Goal: Book appointment/travel/reservation

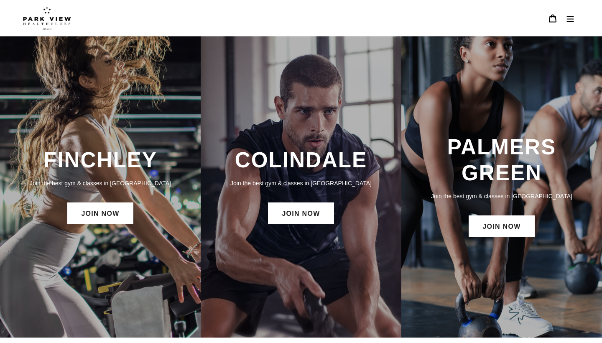
click at [111, 202] on div "FINCHLEY Join the best gym & classes in London JOIN NOW" at bounding box center [100, 186] width 201 height 87
click at [105, 219] on link "JOIN NOW" at bounding box center [100, 213] width 66 height 22
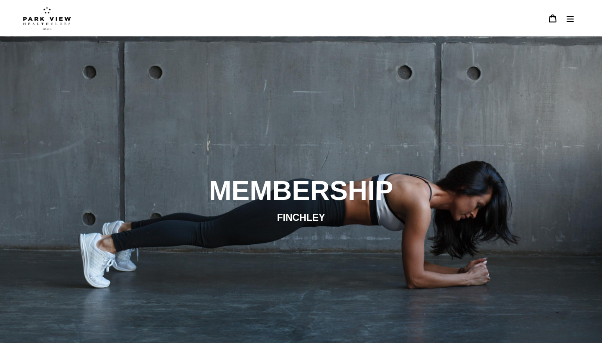
click at [566, 15] on icon "Menu" at bounding box center [570, 18] width 8 height 8
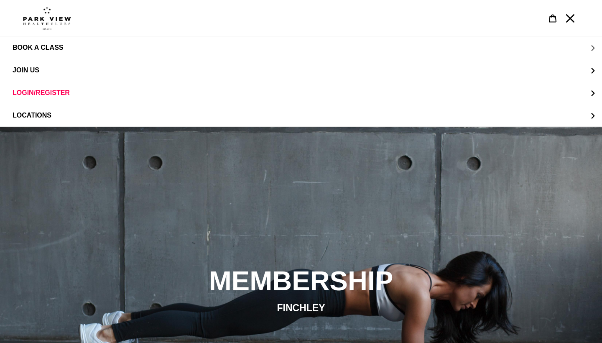
click at [468, 50] on button "BOOK A CLASS" at bounding box center [301, 47] width 602 height 23
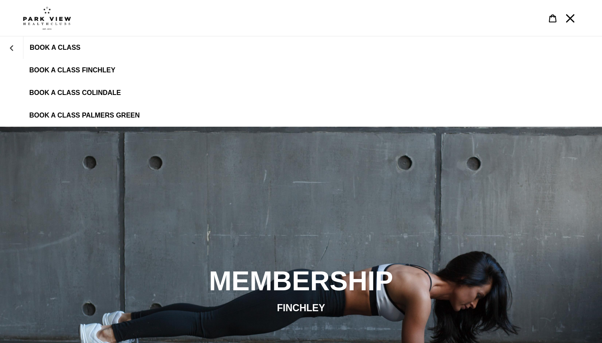
click at [89, 74] on span "BOOK A CLASS FINCHLEY" at bounding box center [72, 70] width 86 height 8
click at [11, 51] on button "BOOK A CLASS" at bounding box center [11, 48] width 23 height 20
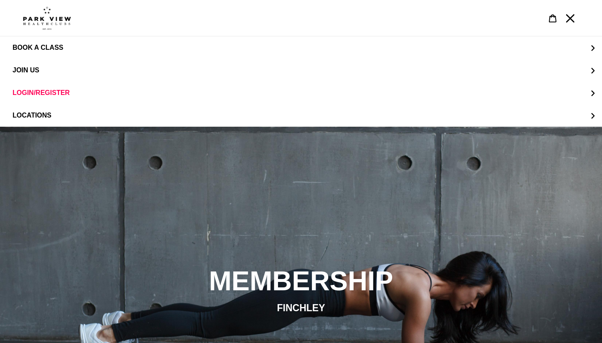
click at [52, 23] on img at bounding box center [47, 17] width 48 height 23
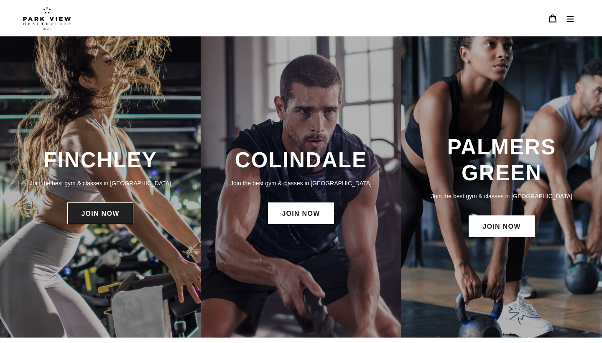
click at [114, 224] on link "JOIN NOW" at bounding box center [100, 213] width 66 height 22
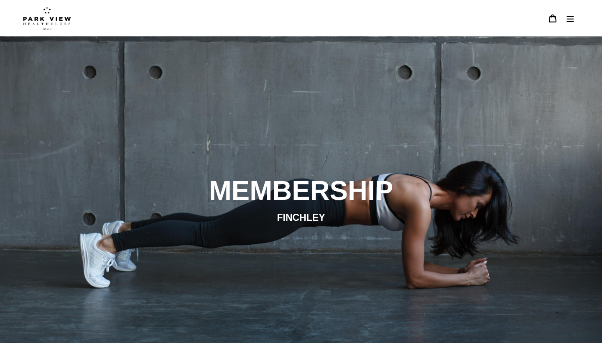
click at [567, 19] on icon "Menu" at bounding box center [570, 19] width 7 height 6
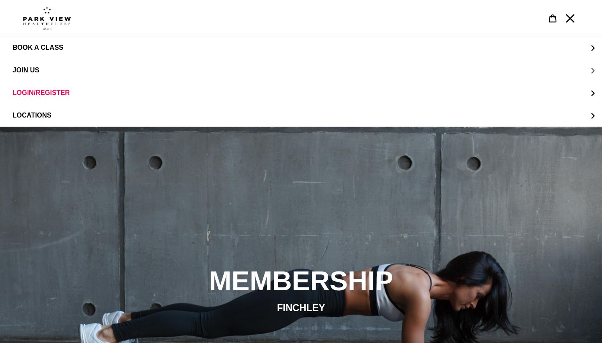
click at [43, 69] on button "JOIN US" at bounding box center [301, 70] width 602 height 23
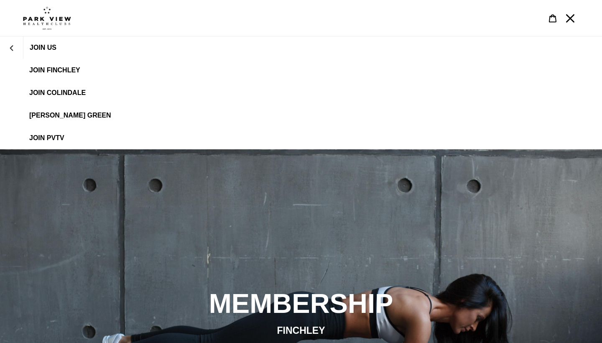
click at [61, 69] on span "JOIN FINCHLEY" at bounding box center [54, 70] width 51 height 8
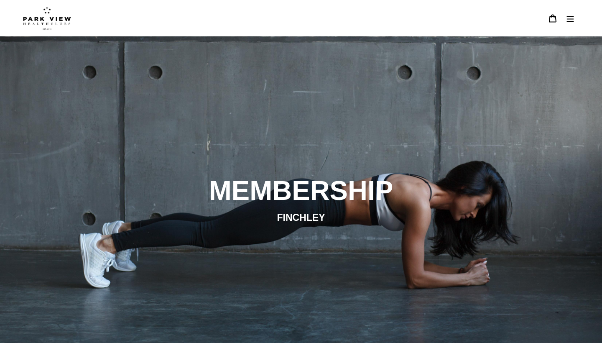
click at [571, 18] on icon "Menu" at bounding box center [570, 18] width 8 height 8
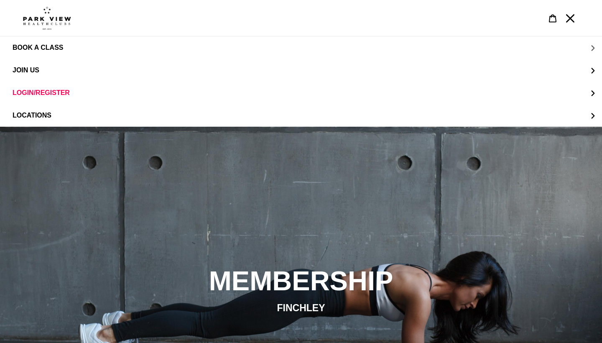
click at [195, 48] on button "BOOK A CLASS" at bounding box center [301, 47] width 602 height 23
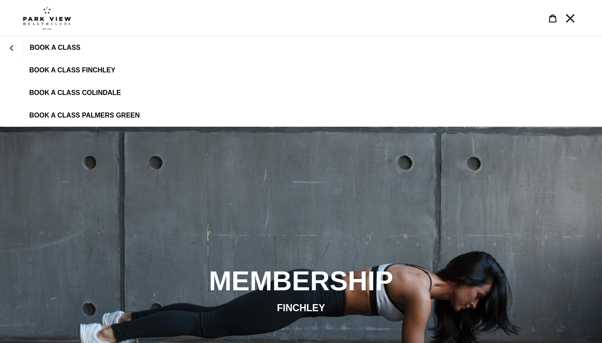
click at [107, 70] on span "BOOK A CLASS FINCHLEY" at bounding box center [72, 70] width 86 height 8
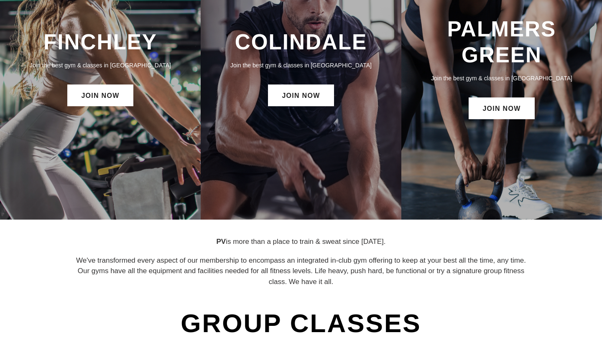
scroll to position [108, 0]
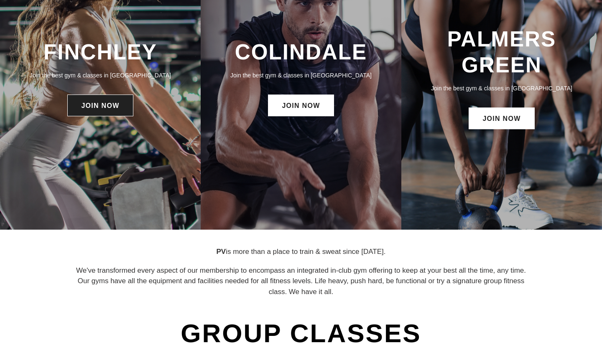
click at [97, 108] on link "JOIN NOW" at bounding box center [100, 105] width 66 height 22
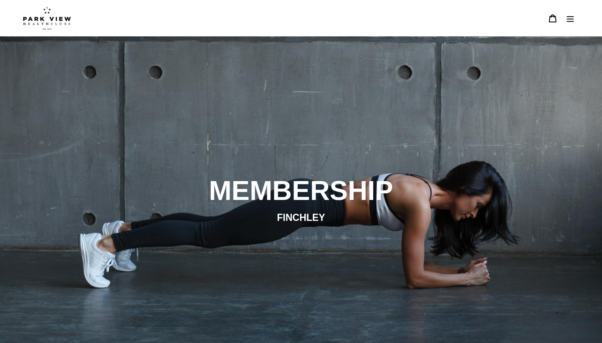
click at [572, 21] on icon "Menu" at bounding box center [570, 19] width 7 height 6
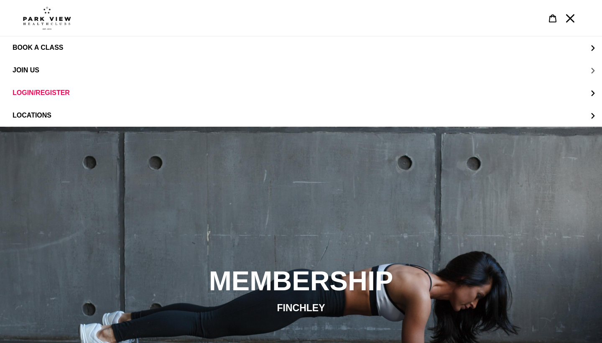
click at [589, 71] on button "JOIN US" at bounding box center [301, 70] width 602 height 23
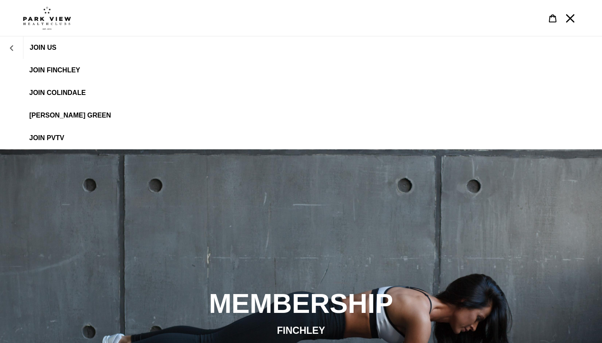
click at [13, 47] on icon "JOIN US" at bounding box center [12, 48] width 6 height 6
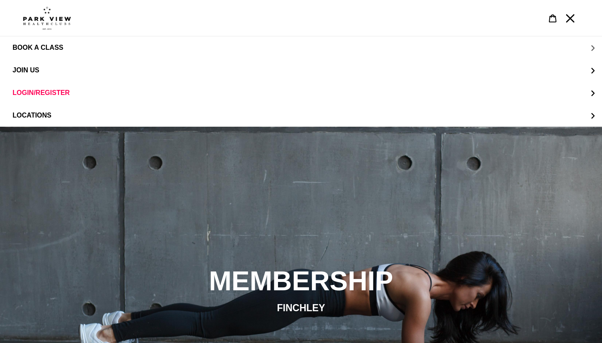
click at [313, 45] on button "BOOK A CLASS" at bounding box center [301, 47] width 602 height 23
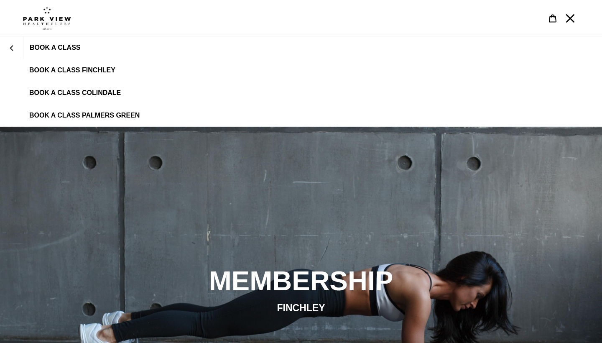
click at [73, 74] on span "BOOK A CLASS FINCHLEY" at bounding box center [72, 70] width 86 height 8
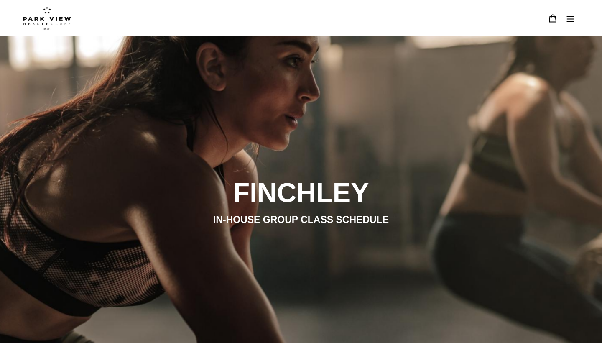
click at [60, 20] on img at bounding box center [47, 17] width 48 height 23
